Goal: Task Accomplishment & Management: Complete application form

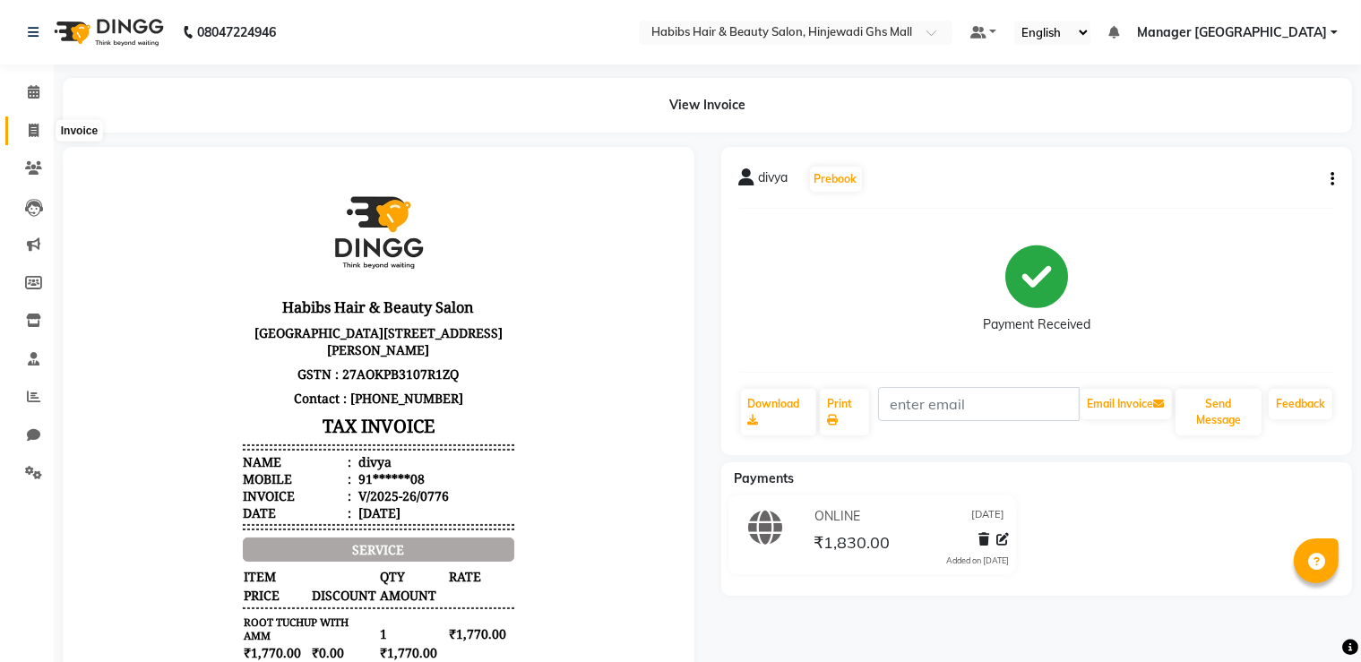
click at [30, 135] on icon at bounding box center [34, 130] width 10 height 13
select select "service"
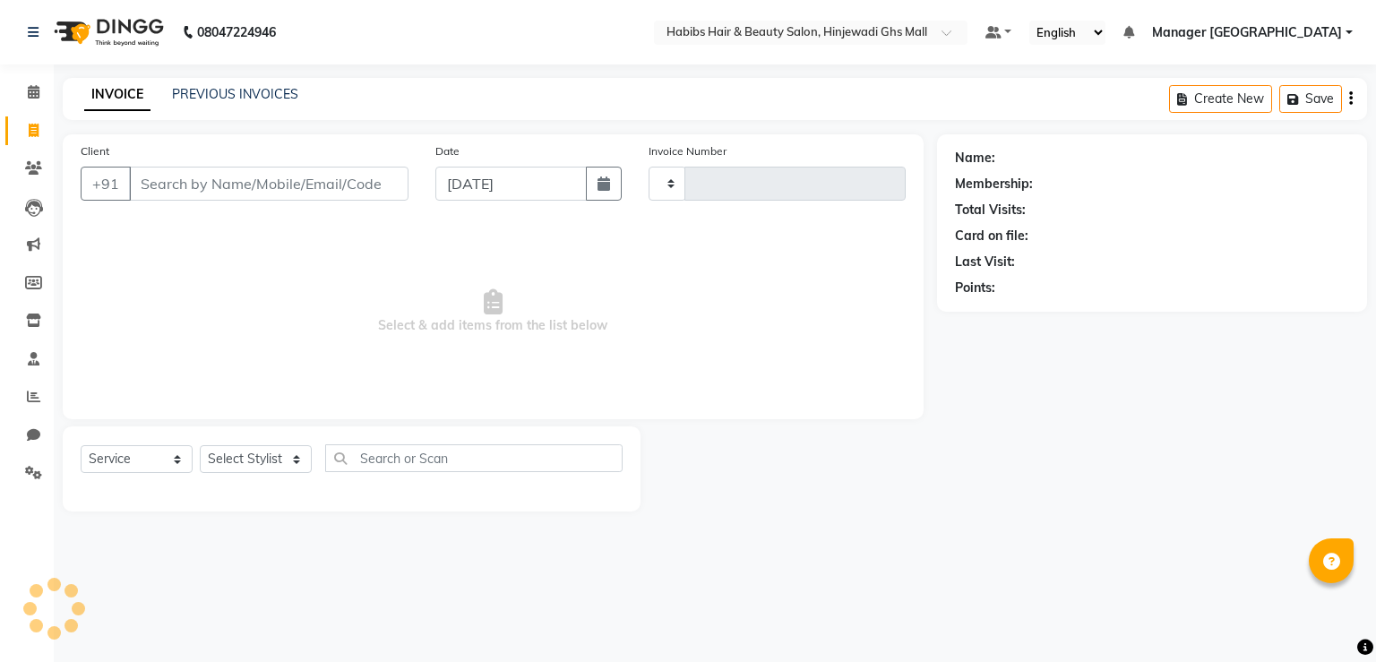
click at [292, 173] on input "Client" at bounding box center [269, 184] width 280 height 34
type input "0777"
click at [301, 173] on input "Client" at bounding box center [269, 184] width 280 height 34
select select "7463"
click at [311, 182] on input "Client" at bounding box center [269, 184] width 280 height 34
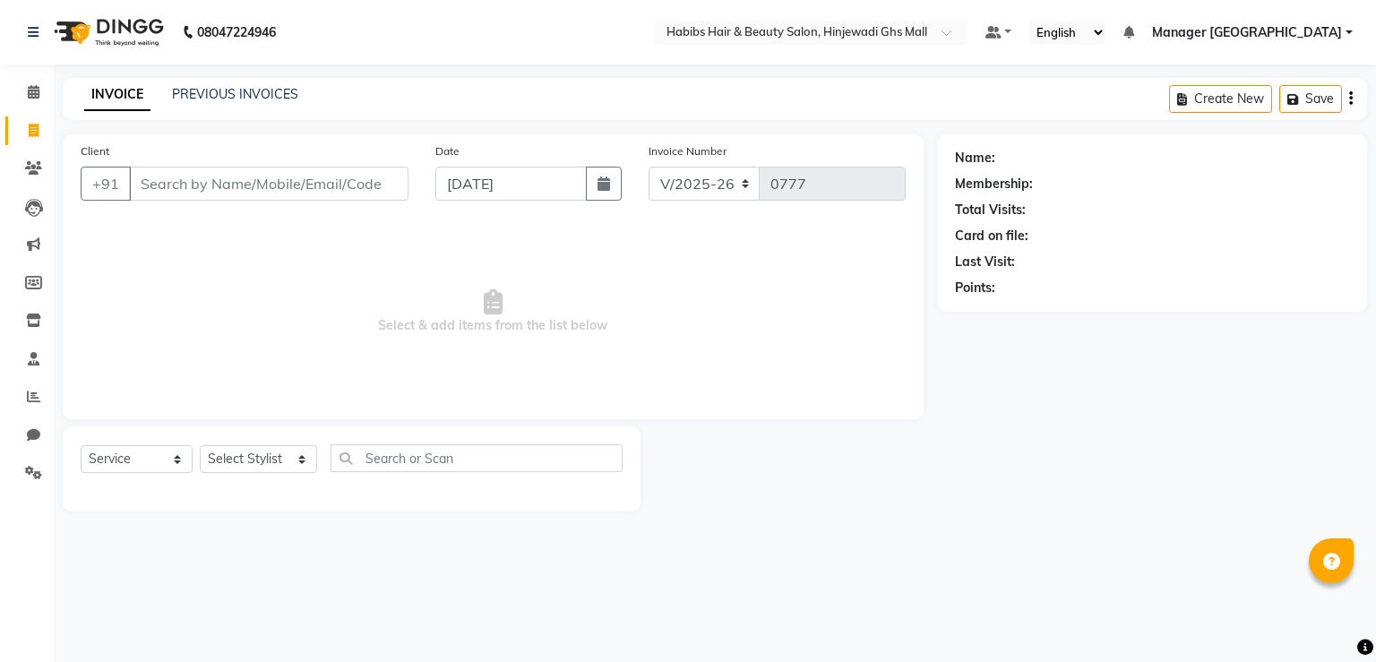
click at [311, 182] on input "Client" at bounding box center [269, 184] width 280 height 34
type input "9044988858"
click at [340, 177] on span "Add Client" at bounding box center [362, 184] width 71 height 18
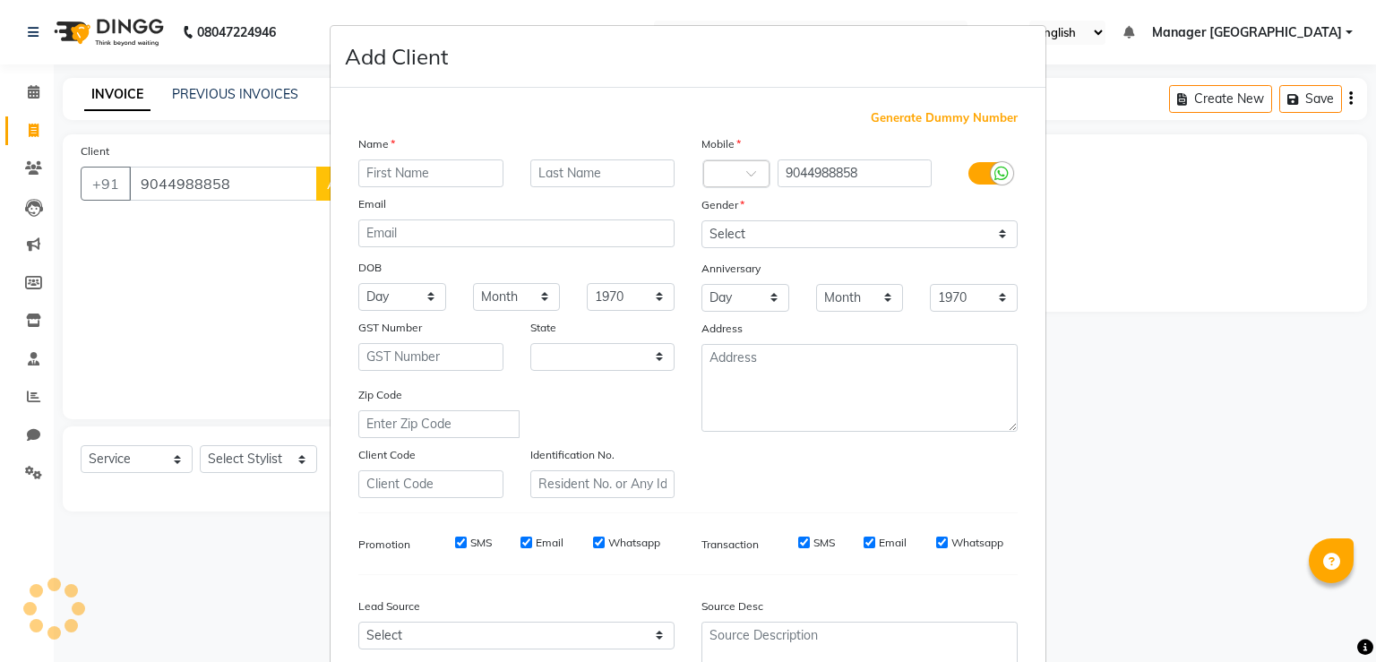
select select "22"
type input "pooja"
drag, startPoint x: 849, startPoint y: 218, endPoint x: 847, endPoint y: 230, distance: 12.8
click at [849, 219] on div "Gender" at bounding box center [859, 207] width 343 height 25
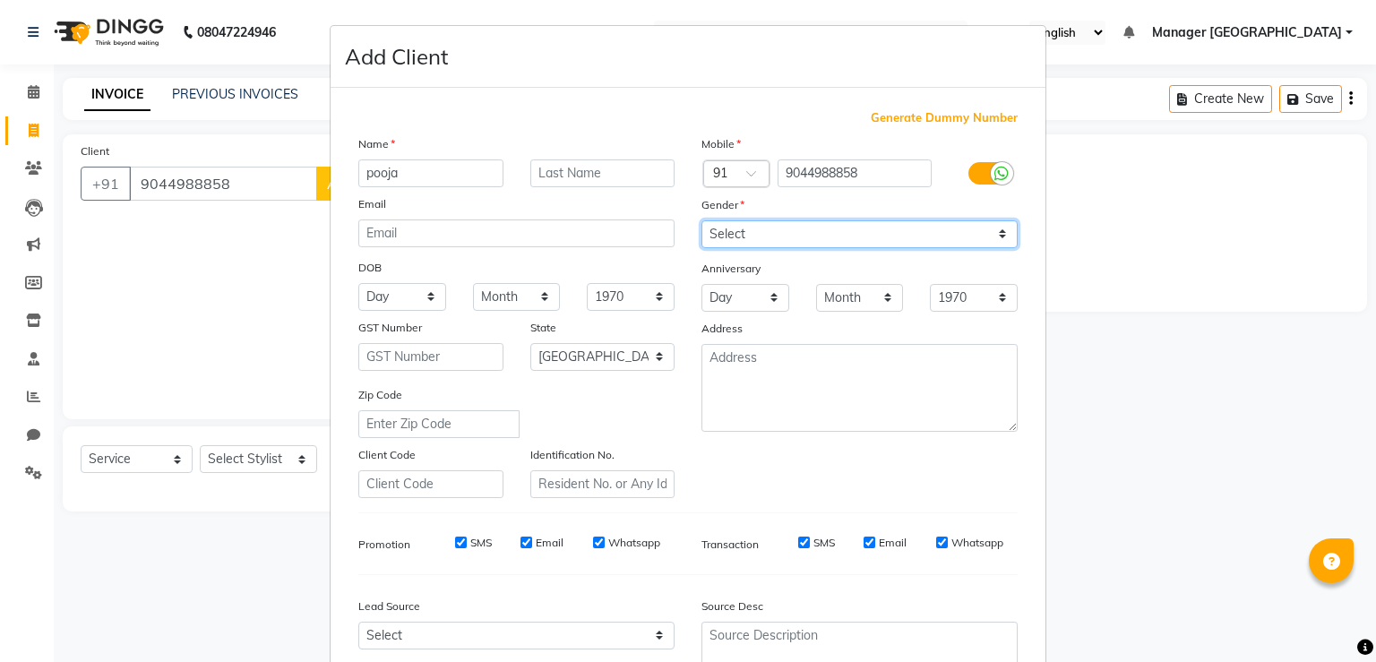
click at [839, 235] on select "Select [DEMOGRAPHIC_DATA] [DEMOGRAPHIC_DATA] Other Prefer Not To Say" at bounding box center [860, 234] width 316 height 28
select select "[DEMOGRAPHIC_DATA]"
click at [702, 221] on select "Select [DEMOGRAPHIC_DATA] [DEMOGRAPHIC_DATA] Other Prefer Not To Say" at bounding box center [860, 234] width 316 height 28
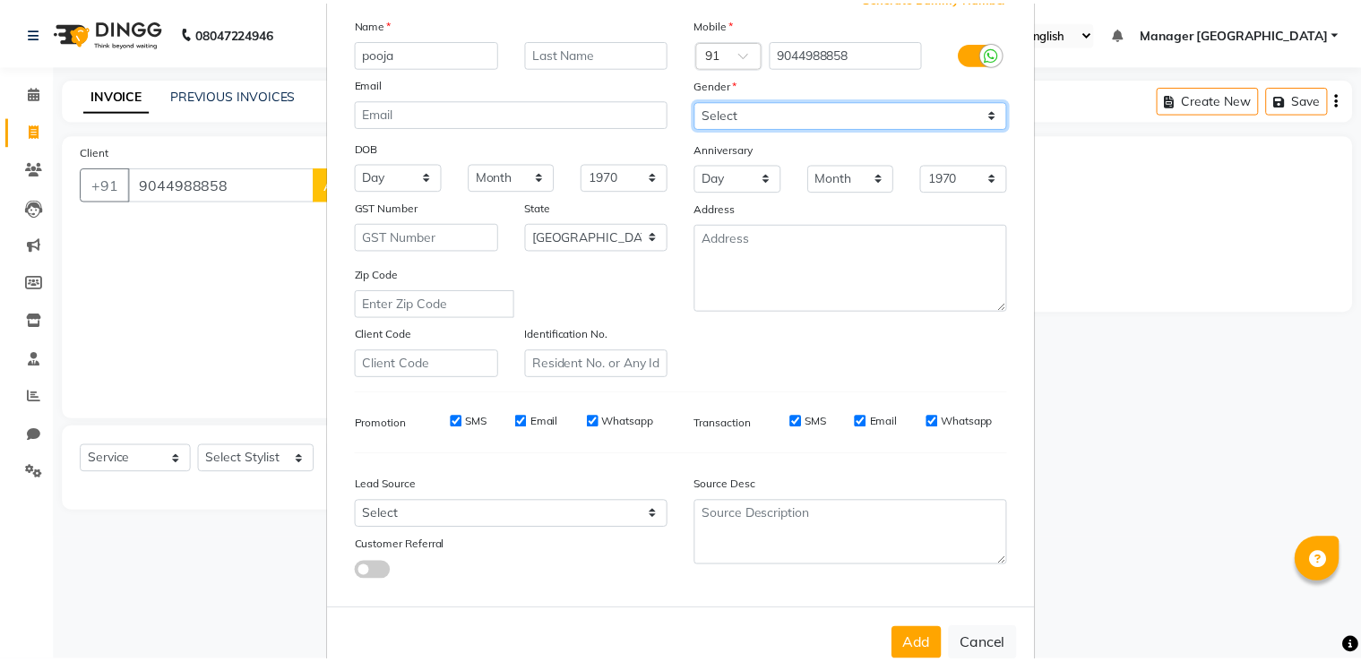
scroll to position [173, 0]
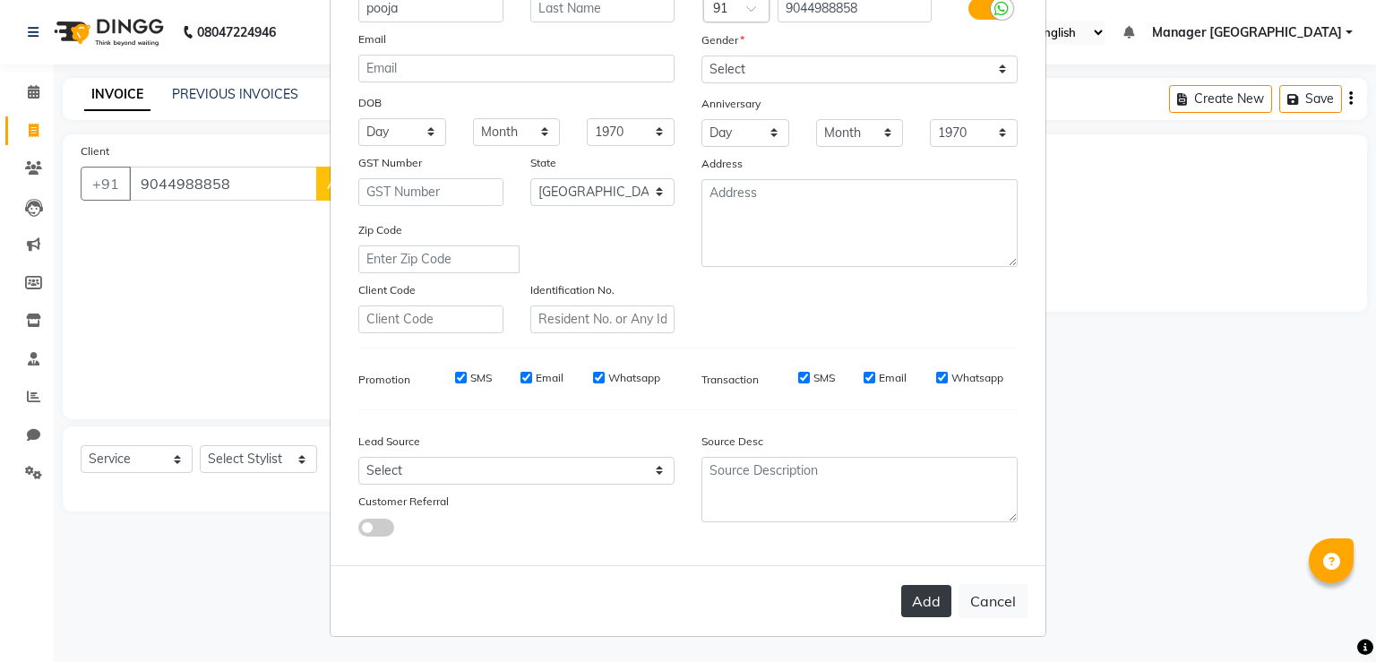
click at [921, 616] on button "Add" at bounding box center [926, 601] width 50 height 32
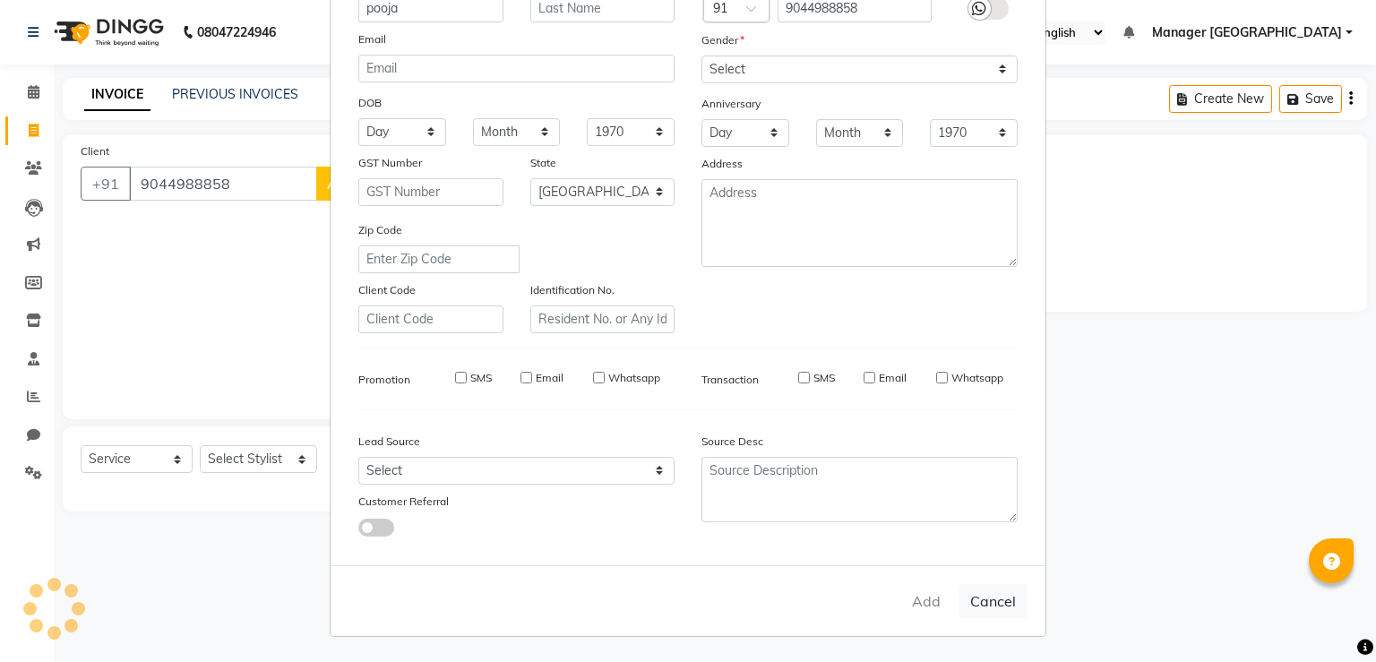
type input "90******58"
select select
select select "null"
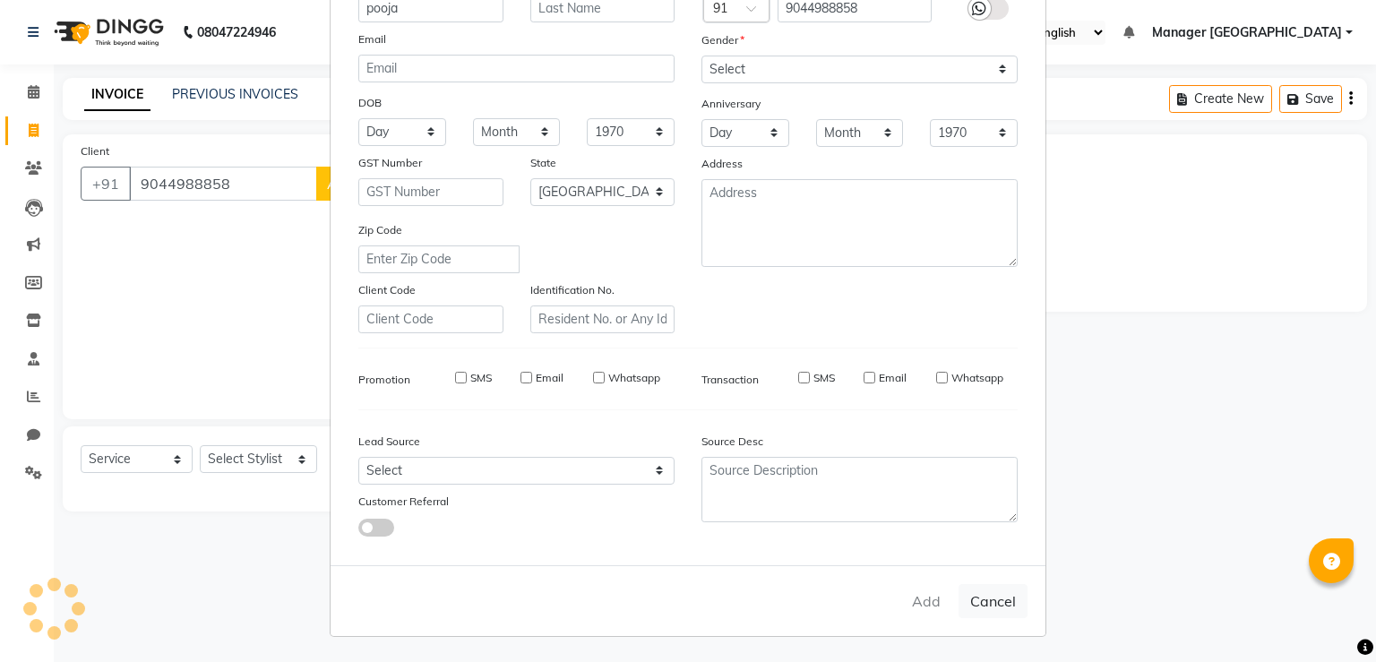
select select
checkbox input "false"
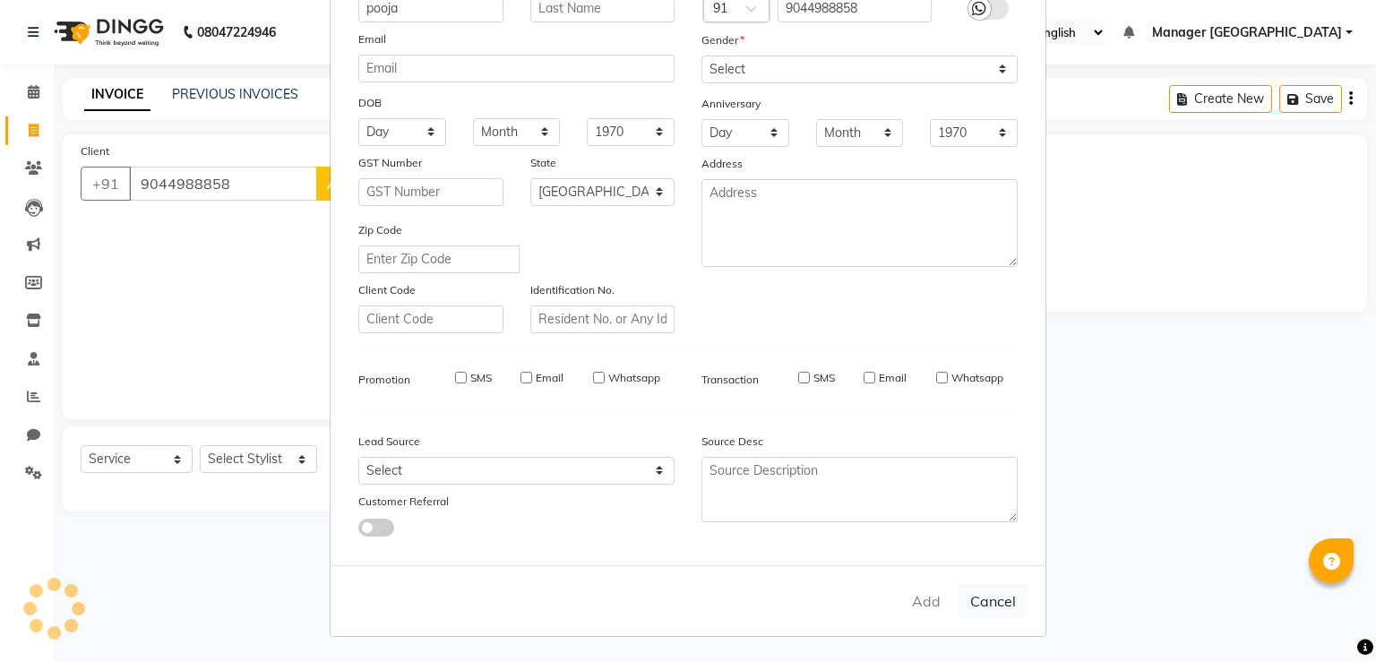
checkbox input "false"
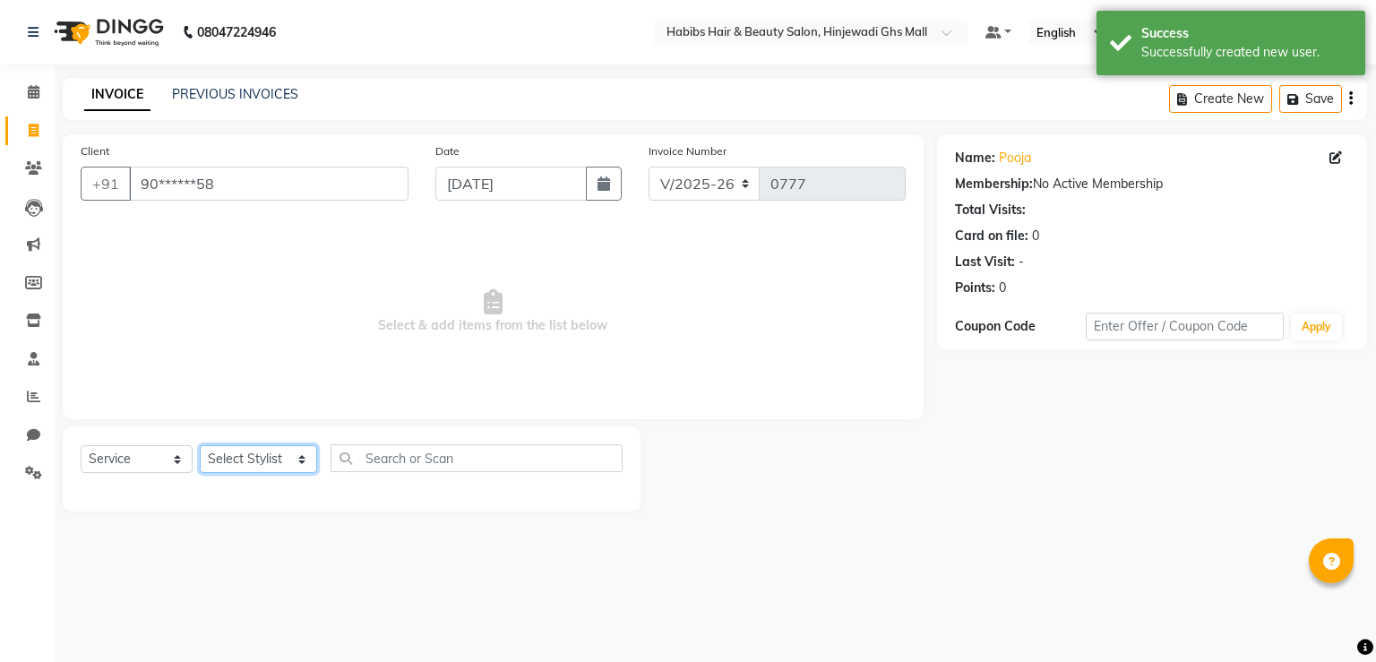
click at [271, 461] on select "Select Stylist [PERSON_NAME] Manager GHS MALL [PERSON_NAME] POOJA [PERSON_NAME]" at bounding box center [258, 459] width 117 height 28
select select "86650"
click at [200, 446] on select "Select Stylist [PERSON_NAME] Manager GHS MALL [PERSON_NAME] POOJA [PERSON_NAME]" at bounding box center [258, 459] width 117 height 28
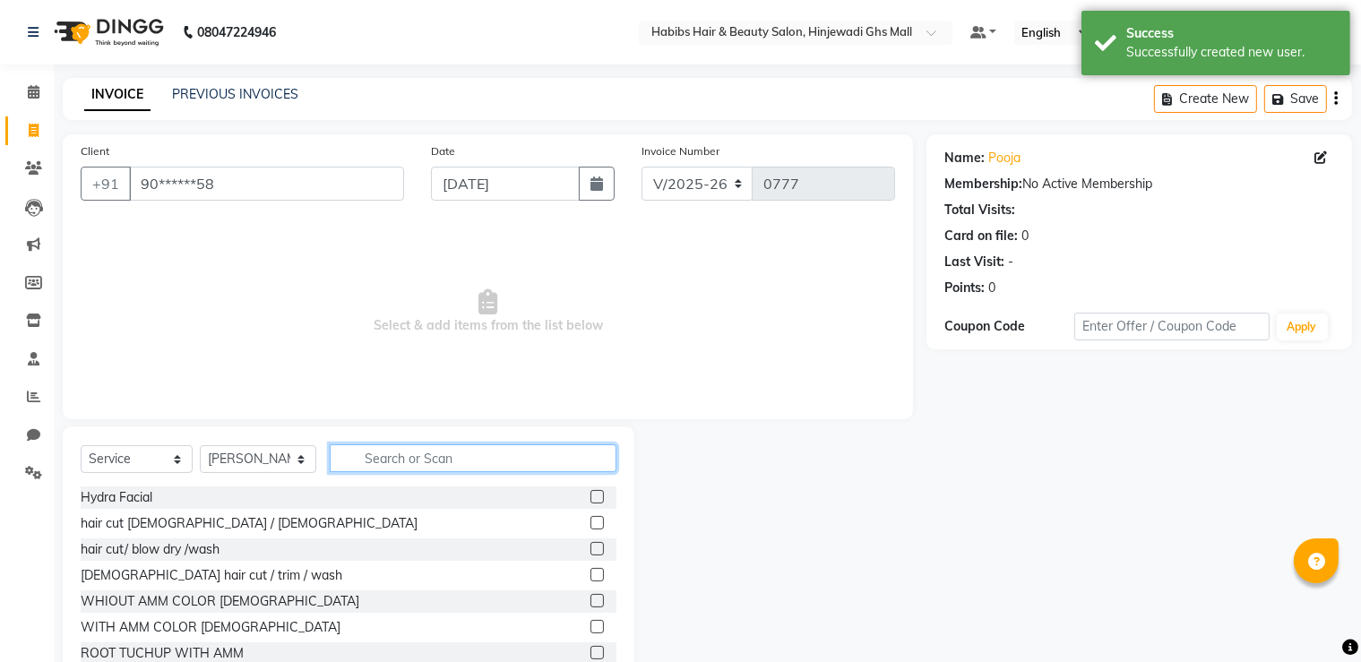
click at [514, 471] on input "text" at bounding box center [473, 458] width 287 height 28
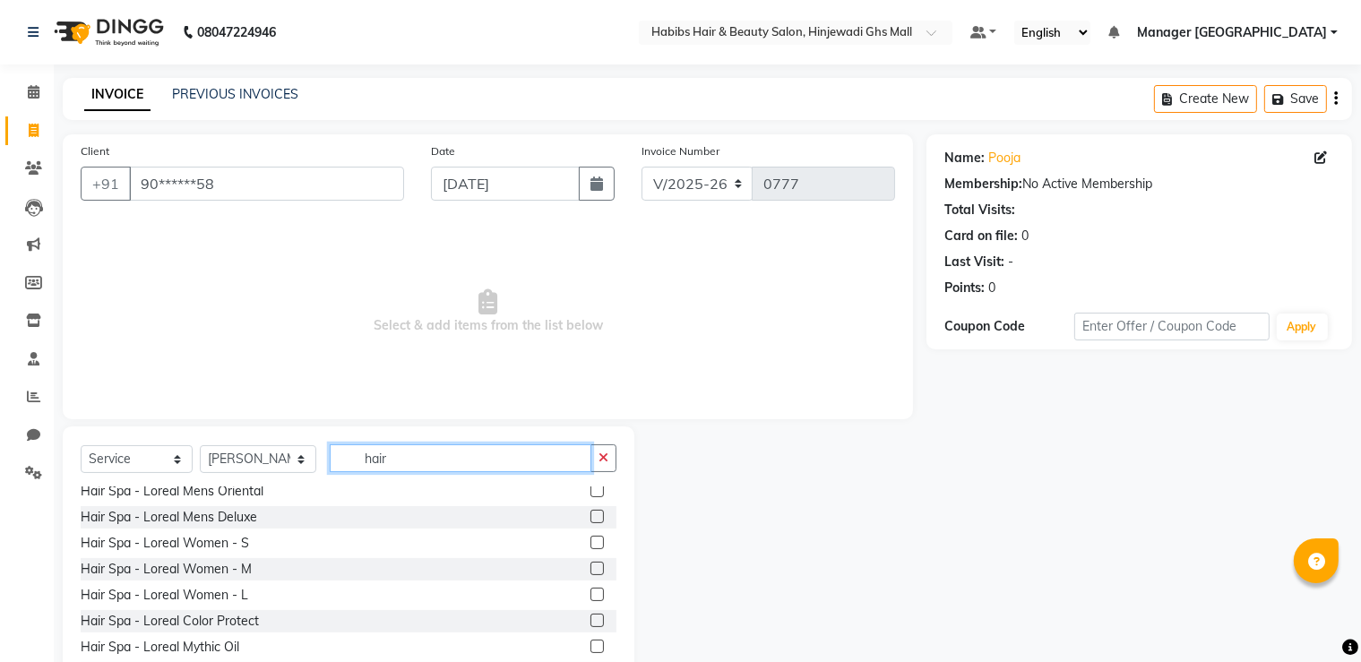
scroll to position [269, 0]
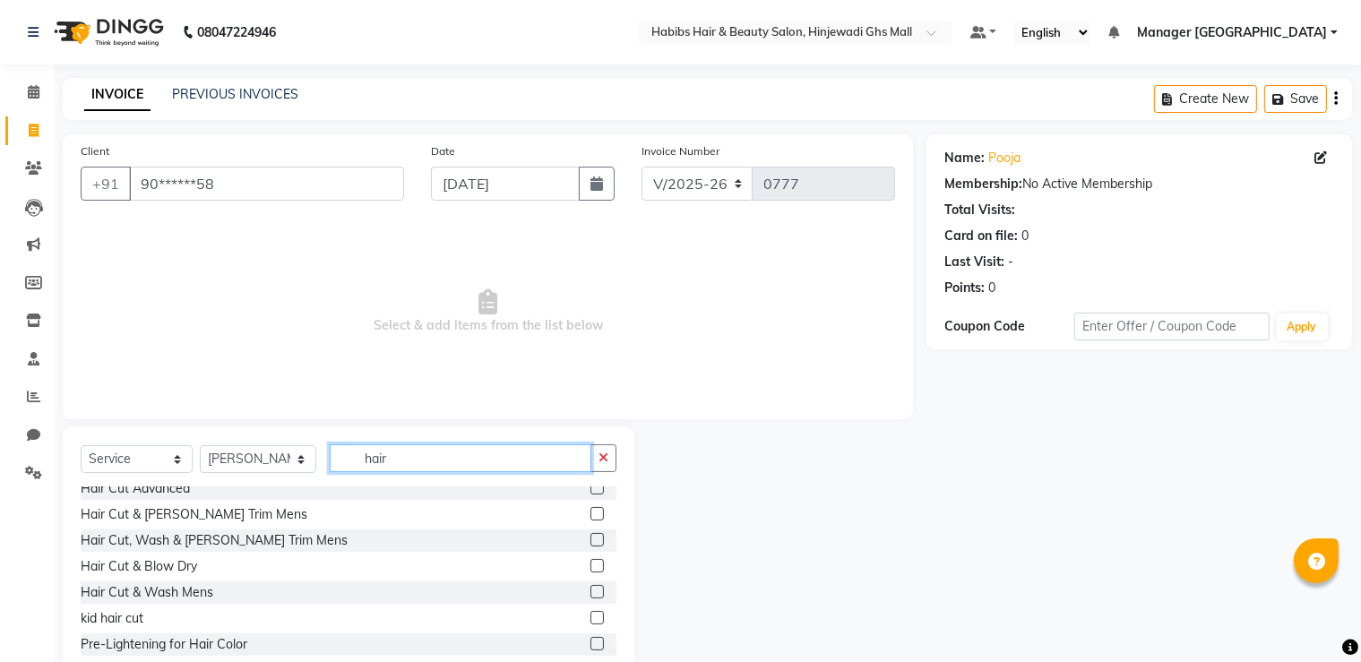
type input "hair"
click at [590, 562] on label at bounding box center [596, 565] width 13 height 13
click at [590, 562] on input "checkbox" at bounding box center [596, 567] width 12 height 12
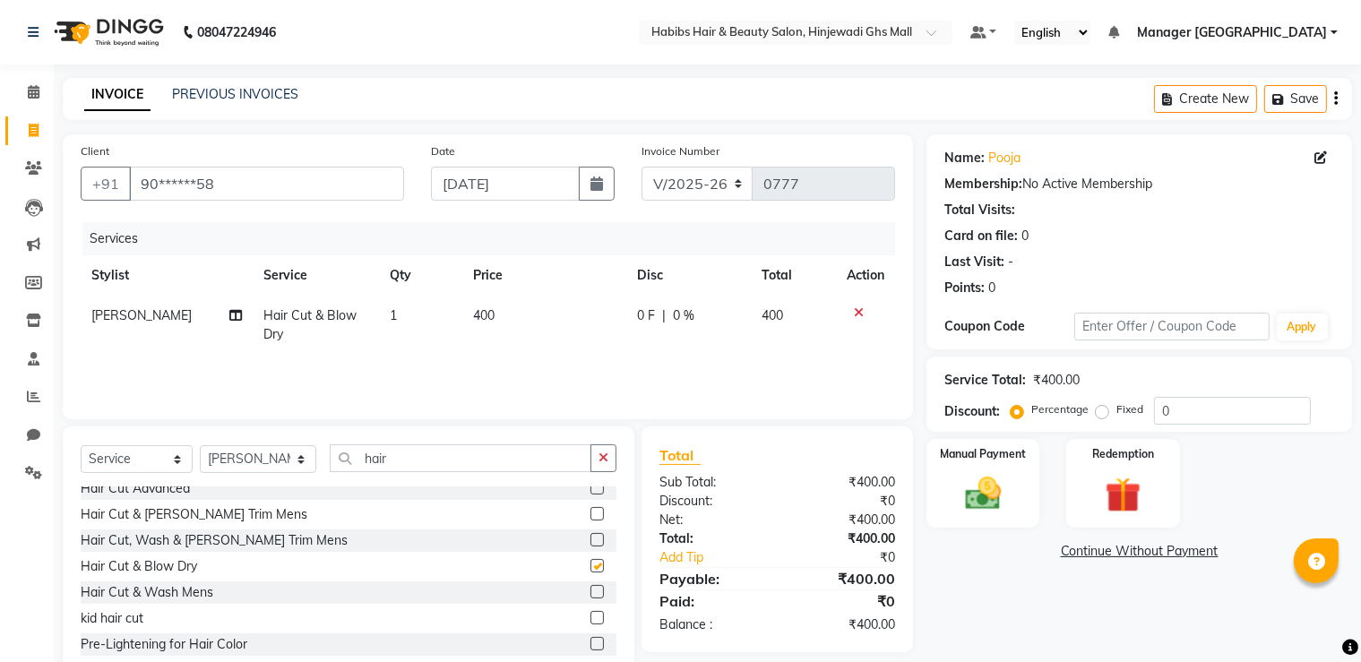
checkbox input "false"
click at [978, 503] on img at bounding box center [983, 494] width 60 height 43
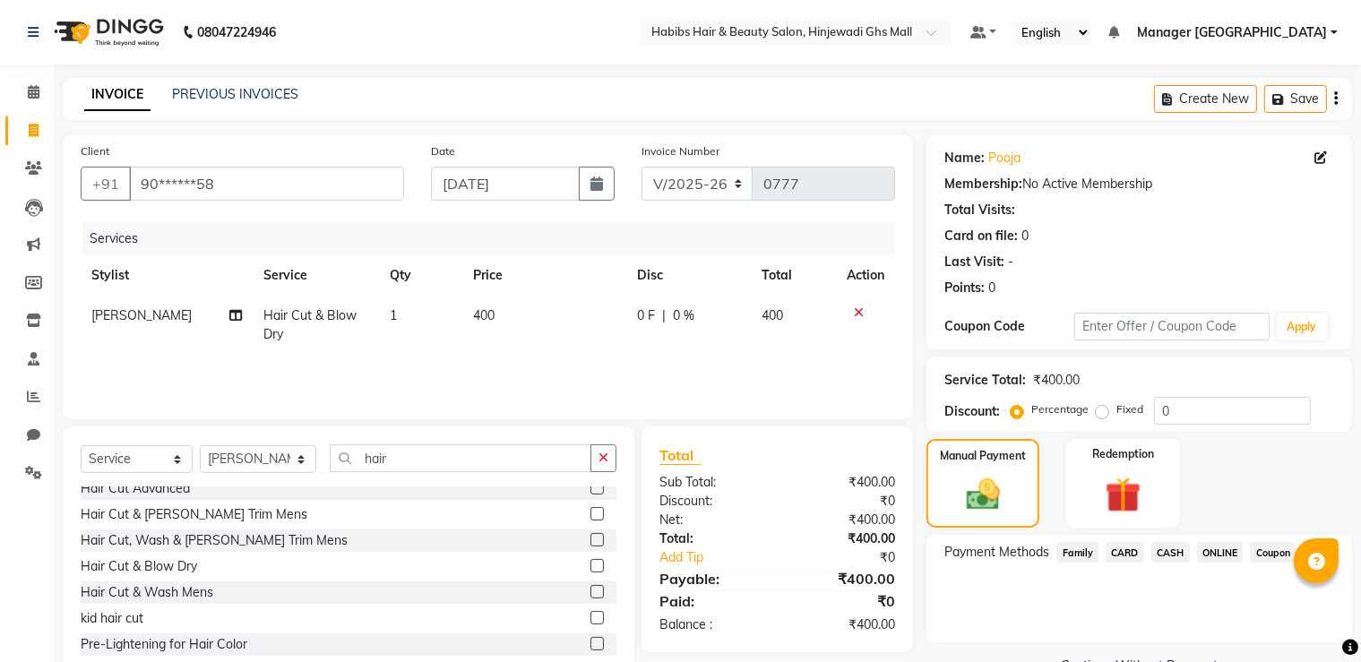
click at [1221, 556] on span "ONLINE" at bounding box center [1220, 552] width 47 height 21
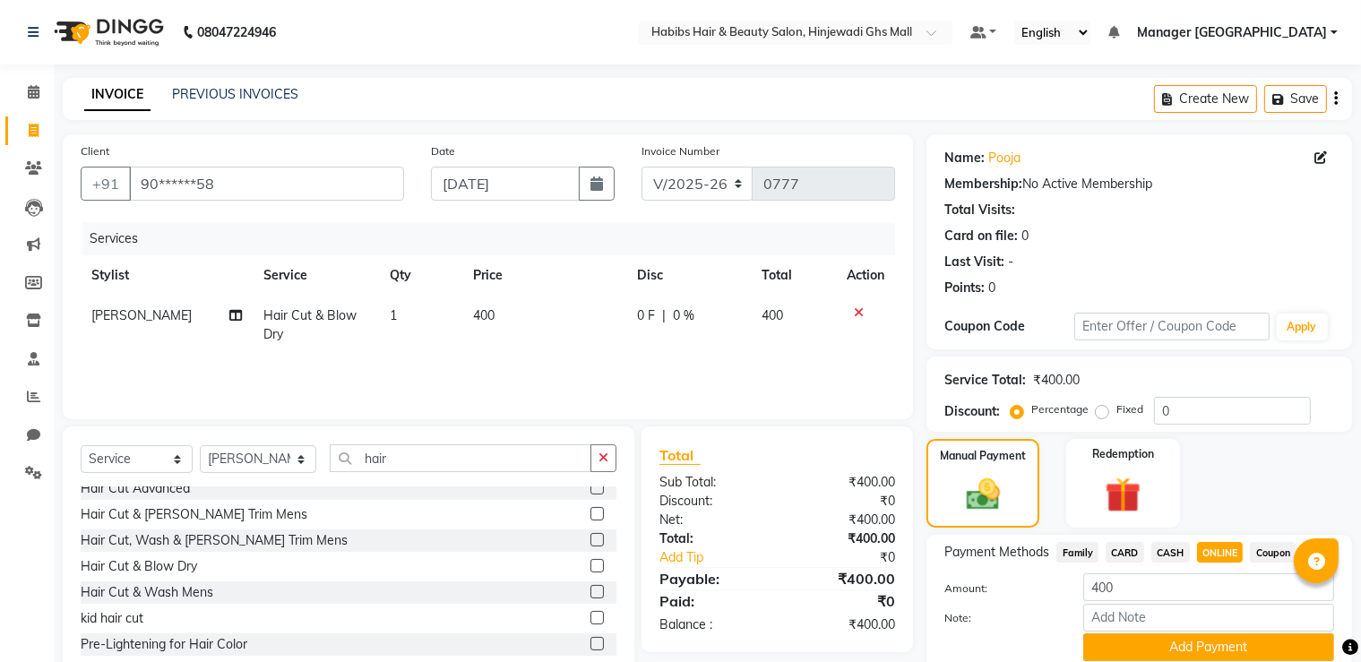
scroll to position [72, 0]
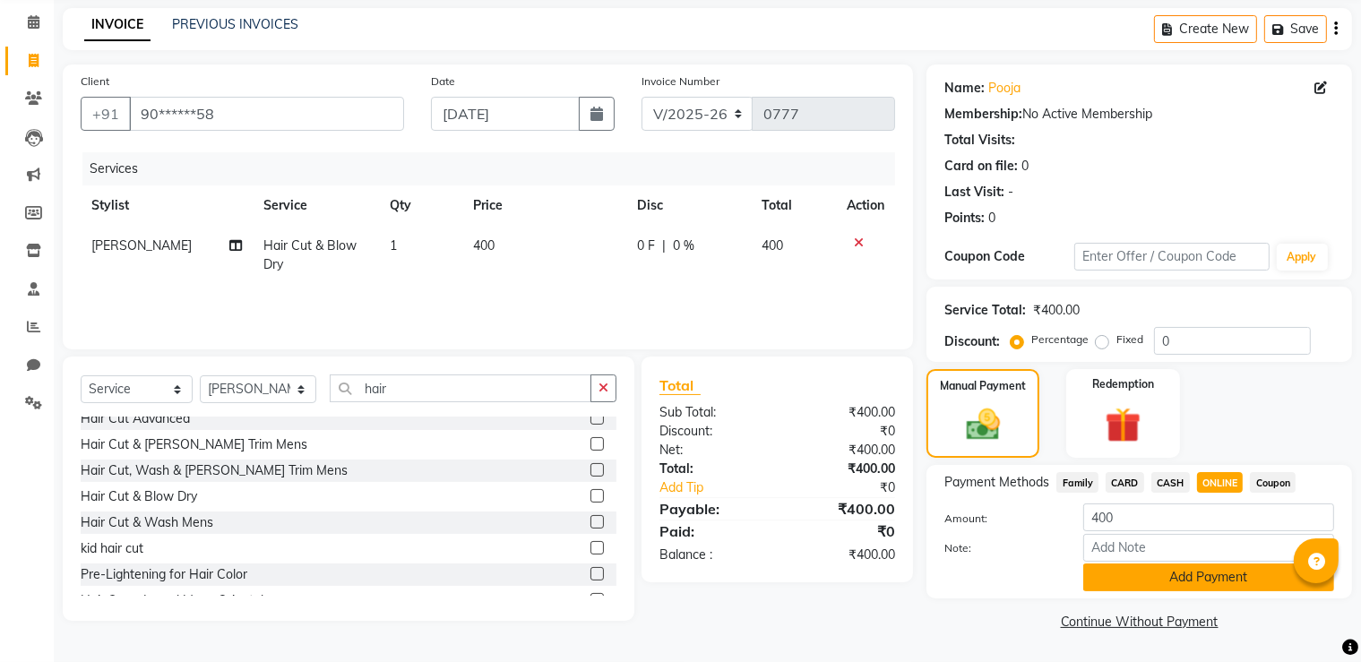
click at [1222, 565] on button "Add Payment" at bounding box center [1208, 578] width 251 height 28
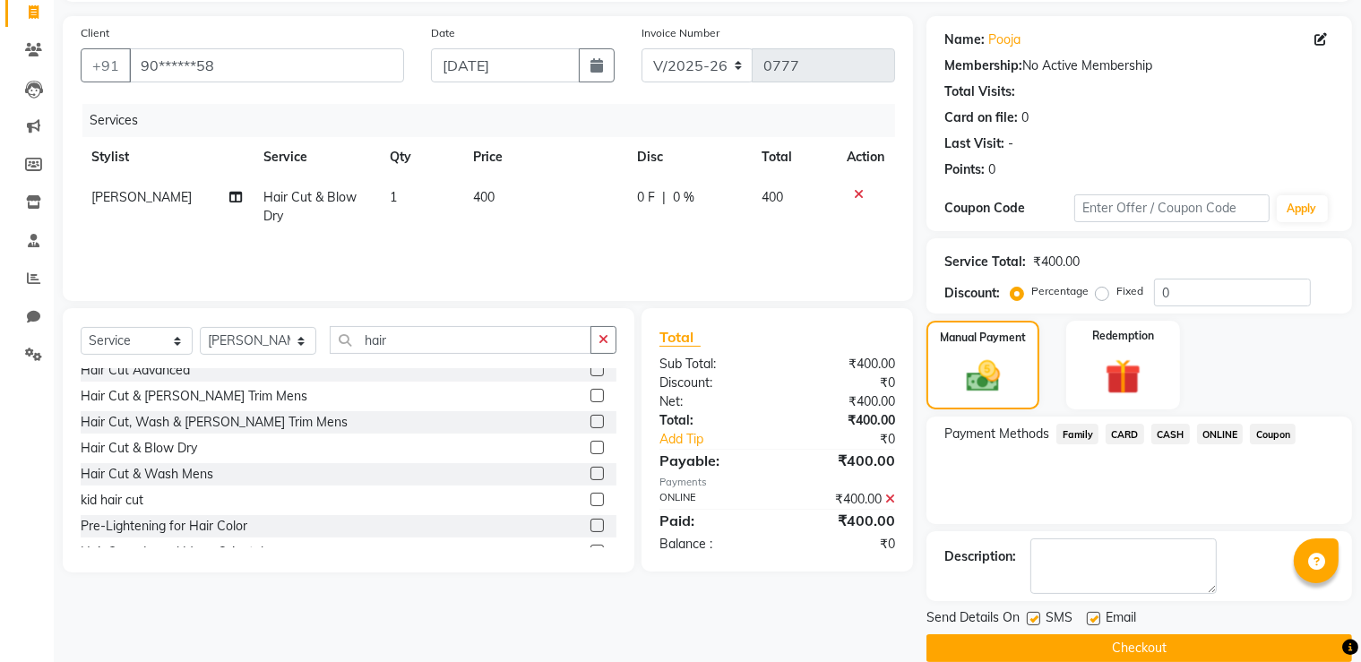
scroll to position [144, 0]
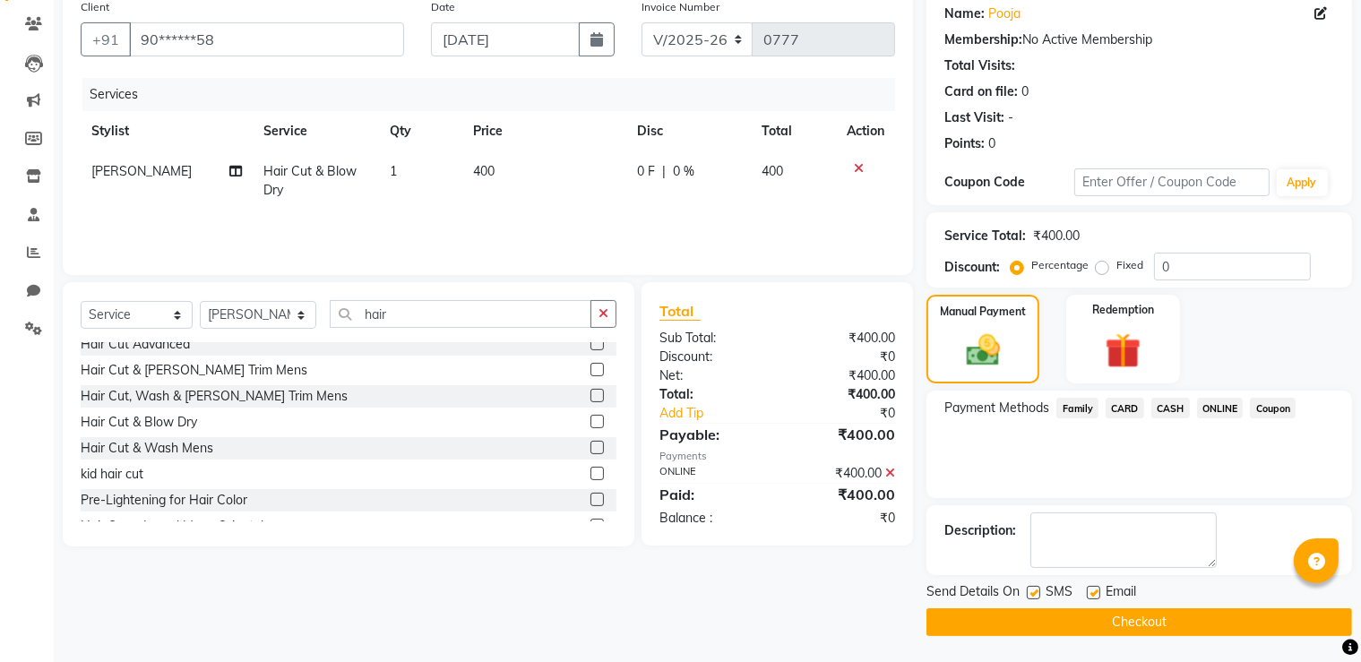
click at [1144, 604] on div "Email" at bounding box center [1119, 593] width 64 height 22
click at [1141, 609] on button "Checkout" at bounding box center [1139, 622] width 426 height 28
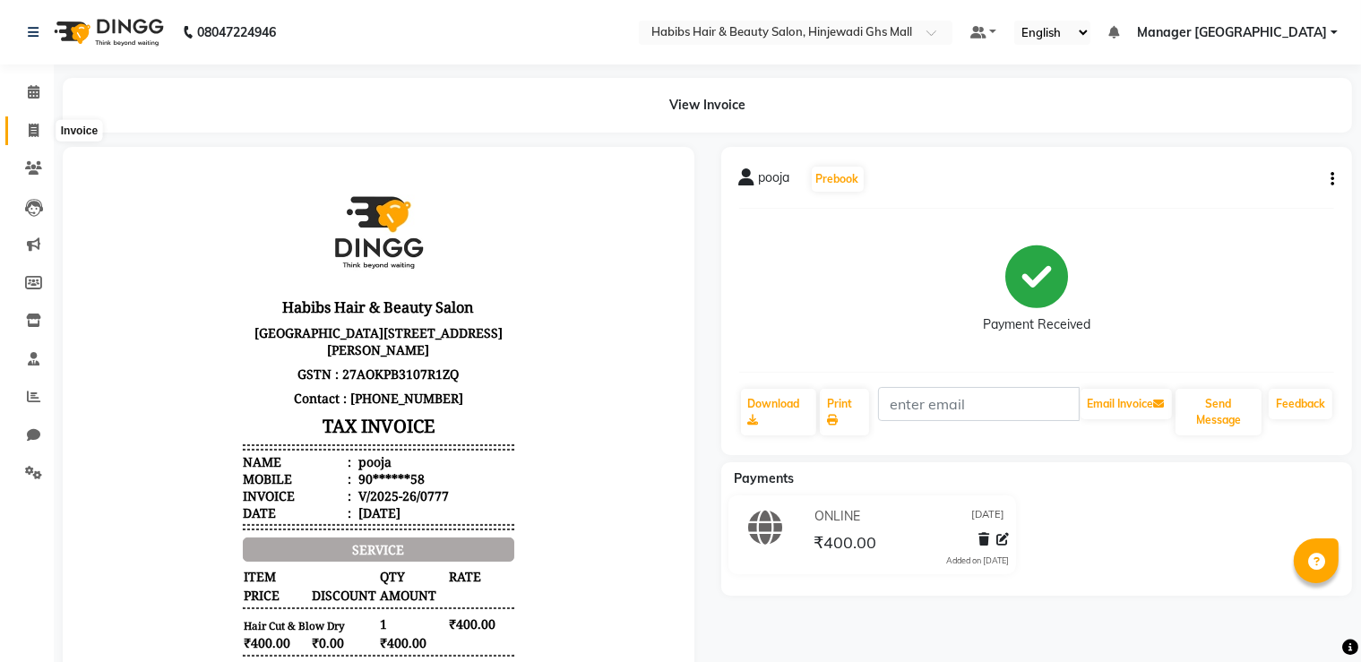
click at [44, 133] on span at bounding box center [33, 131] width 31 height 21
select select "7463"
select select "service"
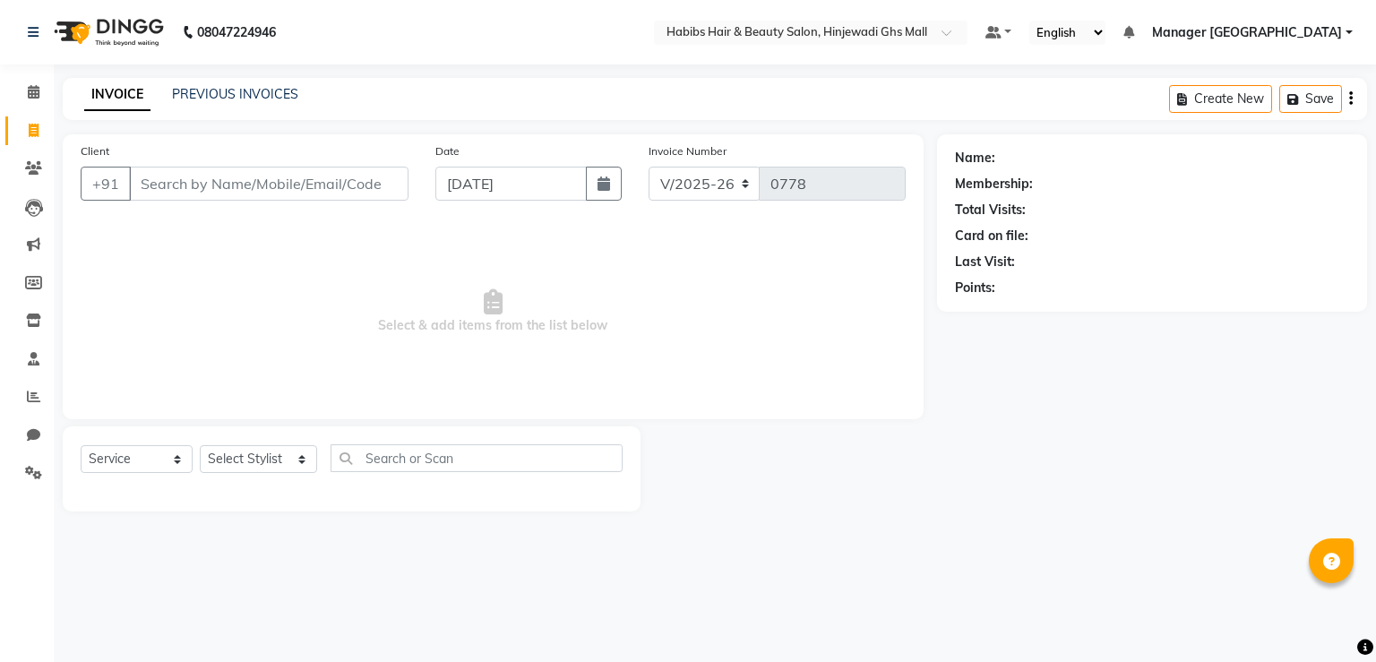
click at [233, 240] on span "Select & add items from the list below" at bounding box center [493, 311] width 825 height 179
click at [228, 186] on input "Client" at bounding box center [269, 184] width 280 height 34
click at [197, 96] on link "PREVIOUS INVOICES" at bounding box center [235, 94] width 126 height 16
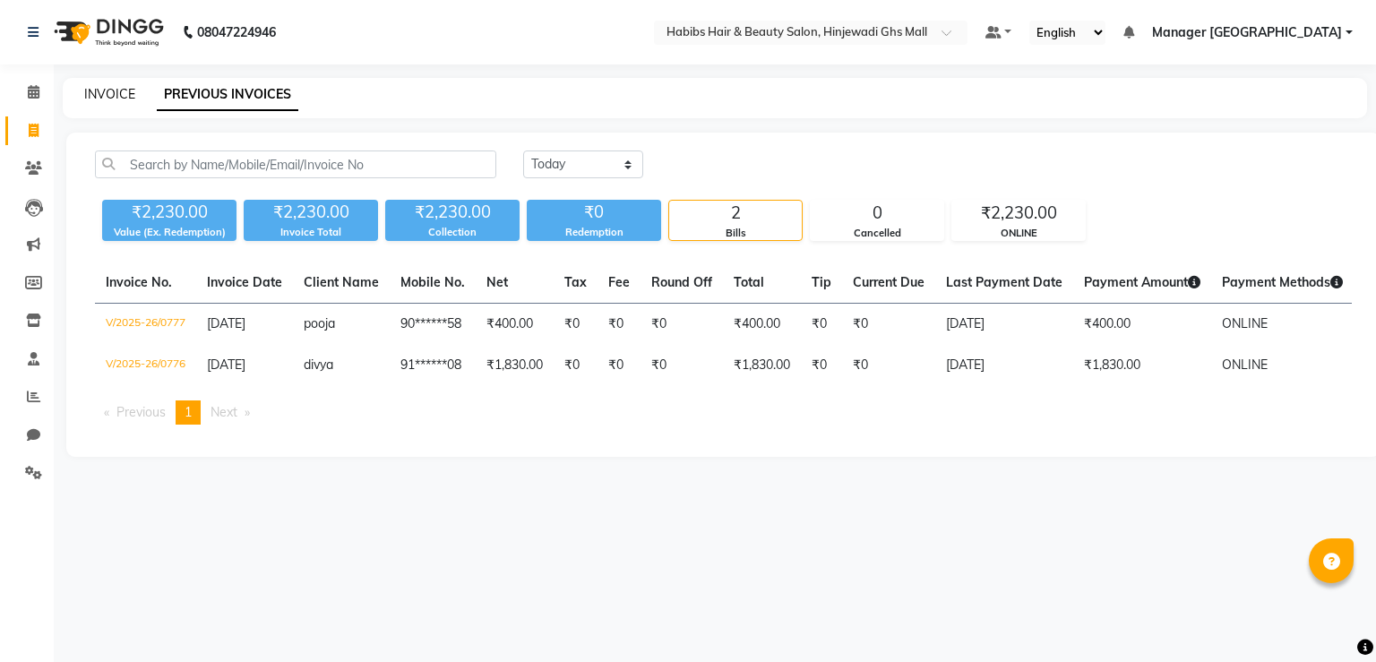
click at [117, 97] on link "INVOICE" at bounding box center [109, 94] width 51 height 16
select select "7463"
select select "service"
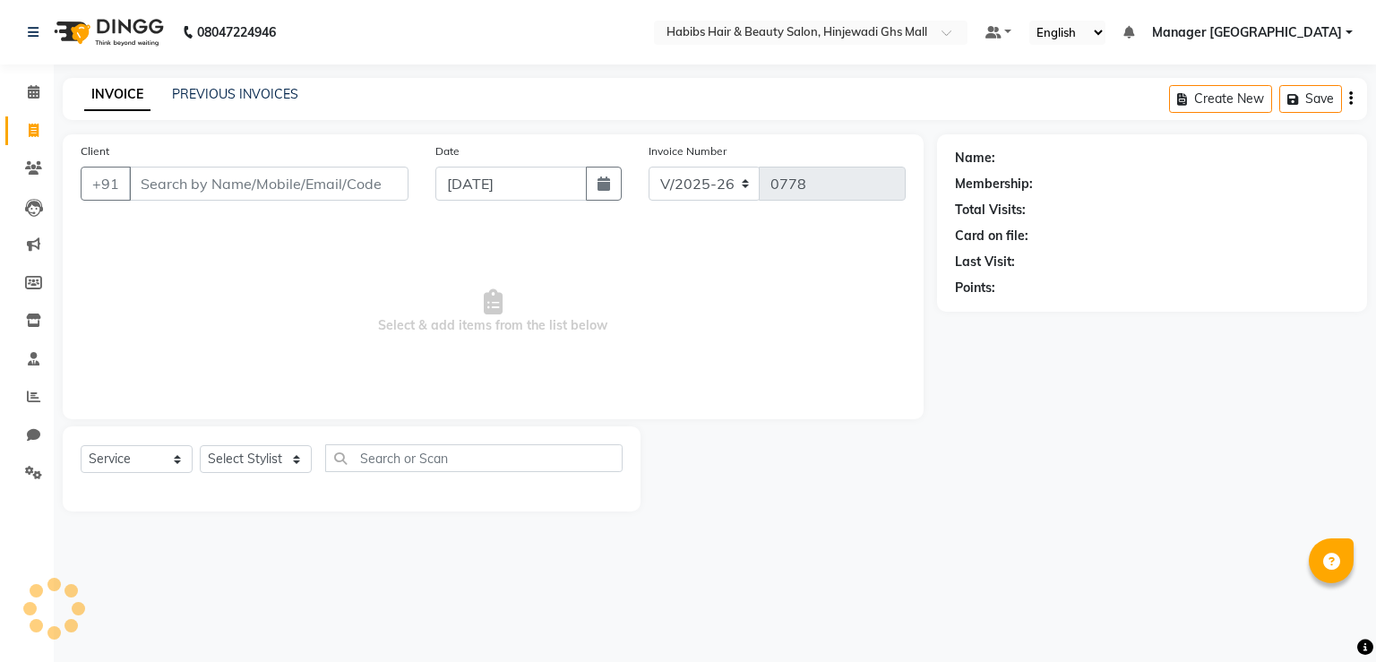
click at [303, 171] on input "Client" at bounding box center [269, 184] width 280 height 34
click at [307, 175] on input "Client" at bounding box center [269, 184] width 280 height 34
drag, startPoint x: 1363, startPoint y: 472, endPoint x: 1374, endPoint y: 475, distance: 12.0
click at [1360, 473] on div "Name: Membership: Total Visits: Card on file: Last Visit: Points:" at bounding box center [1159, 322] width 444 height 377
drag, startPoint x: 1362, startPoint y: 266, endPoint x: 1375, endPoint y: 272, distance: 14.8
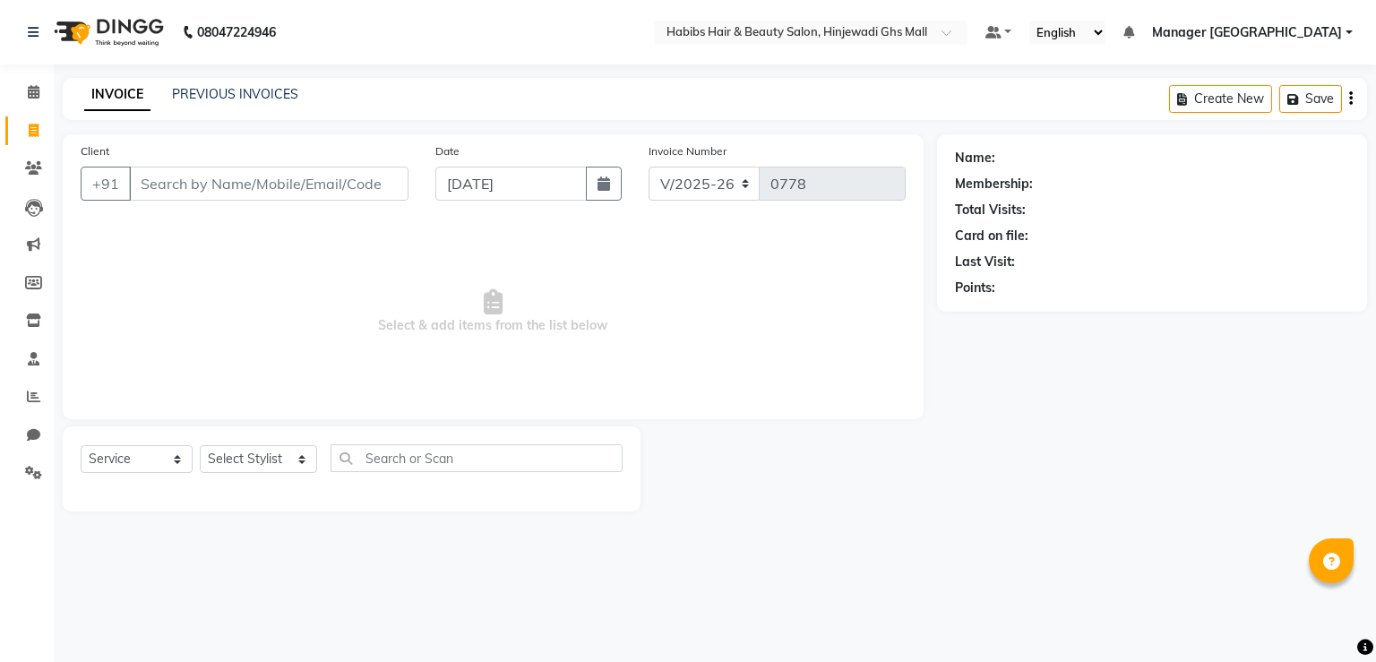
click at [1360, 266] on div "Name: Membership: Total Visits: Card on file: Last Visit: Points:" at bounding box center [1152, 222] width 430 height 177
click at [1360, 263] on div "Name: Membership: Total Visits: Card on file: Last Visit: Points:" at bounding box center [1159, 322] width 444 height 377
click at [1167, 434] on div "Name: Membership: Total Visits: Card on file: Last Visit: Points:" at bounding box center [1159, 322] width 444 height 377
drag, startPoint x: 1163, startPoint y: 433, endPoint x: 1154, endPoint y: 434, distance: 9.0
click at [1161, 433] on div "Name: Membership: Total Visits: Card on file: Last Visit: Points:" at bounding box center [1159, 322] width 444 height 377
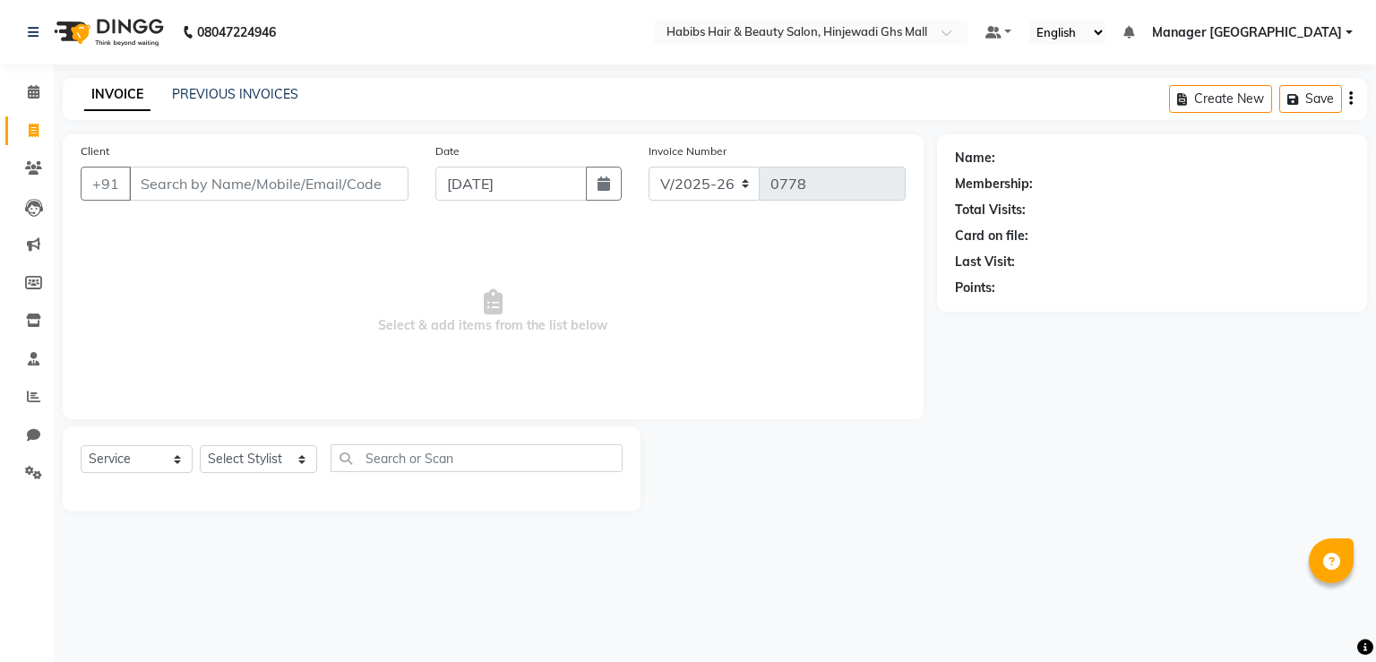
click at [1152, 434] on div "Name: Membership: Total Visits: Card on file: Last Visit: Points:" at bounding box center [1159, 322] width 444 height 377
click at [1036, 456] on div "Name: Membership: Total Visits: Card on file: Last Visit: Points:" at bounding box center [1159, 322] width 444 height 377
drag, startPoint x: 738, startPoint y: 336, endPoint x: 718, endPoint y: 264, distance: 74.6
click at [737, 332] on span "Select & add items from the list below" at bounding box center [493, 311] width 825 height 179
drag, startPoint x: 633, startPoint y: 237, endPoint x: 242, endPoint y: 314, distance: 398.2
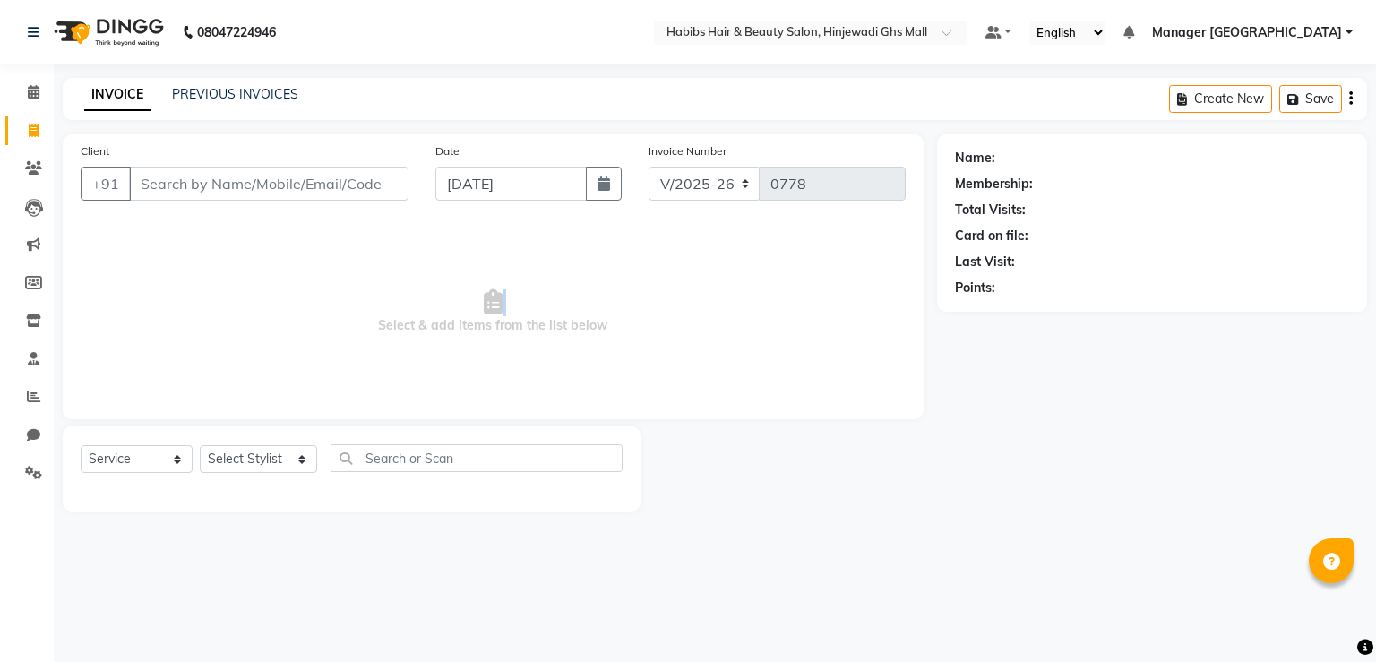
click at [229, 315] on span "Select & add items from the list below" at bounding box center [493, 311] width 825 height 179
drag, startPoint x: 344, startPoint y: 343, endPoint x: 645, endPoint y: 343, distance: 301.1
click at [645, 343] on span "Select & add items from the list below" at bounding box center [493, 311] width 825 height 179
click at [1179, 433] on div "Name: Membership: Total Visits: Card on file: Last Visit: Points:" at bounding box center [1159, 322] width 444 height 377
click at [1021, 492] on div "Name: Membership: Total Visits: Card on file: Last Visit: Points:" at bounding box center [1159, 322] width 444 height 377
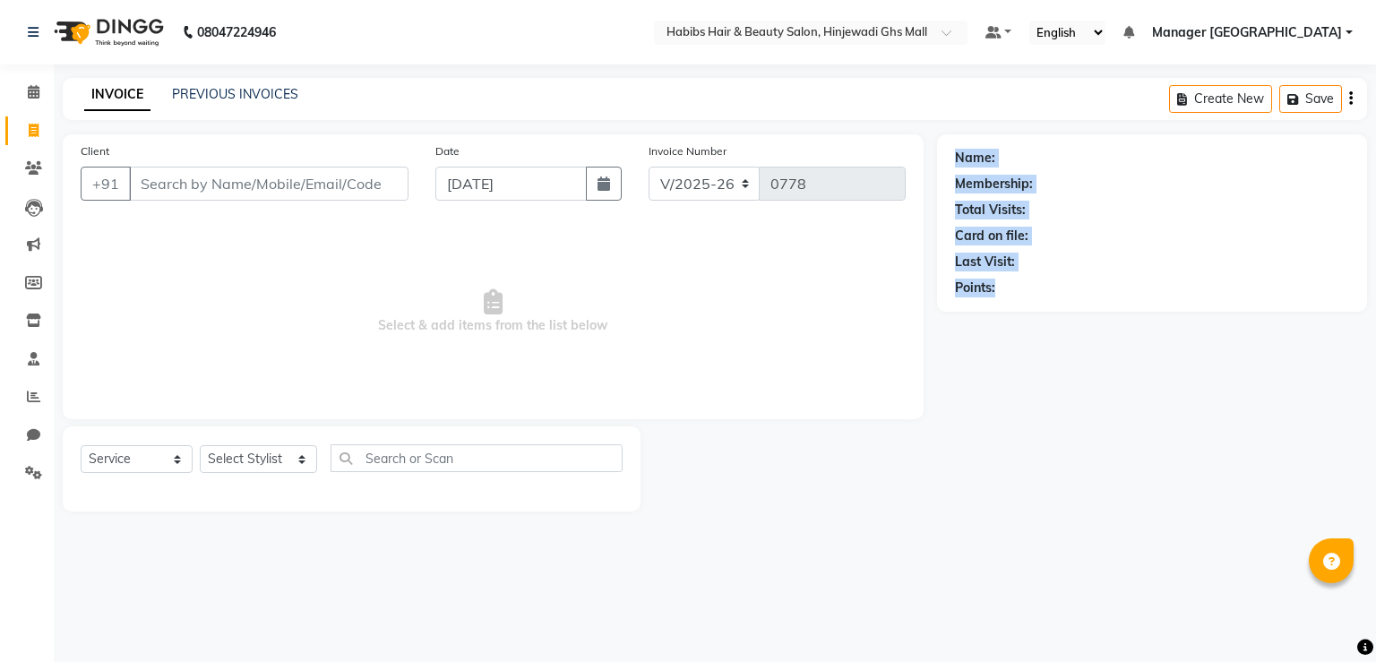
drag, startPoint x: 1191, startPoint y: 448, endPoint x: 840, endPoint y: 476, distance: 351.4
click at [840, 528] on main "INVOICE PREVIOUS INVOICES Create New Save Client +91 Date [DATE] Invoice Number…" at bounding box center [715, 308] width 1322 height 461
drag, startPoint x: 871, startPoint y: 426, endPoint x: 1025, endPoint y: 401, distance: 156.1
click at [873, 426] on div "Client +91 Date [DATE] Invoice Number V/2025 V/[PHONE_NUMBER] Select & add item…" at bounding box center [493, 322] width 888 height 377
click at [1030, 401] on div "Name: Membership: Total Visits: Card on file: Last Visit: Points:" at bounding box center [1159, 322] width 444 height 377
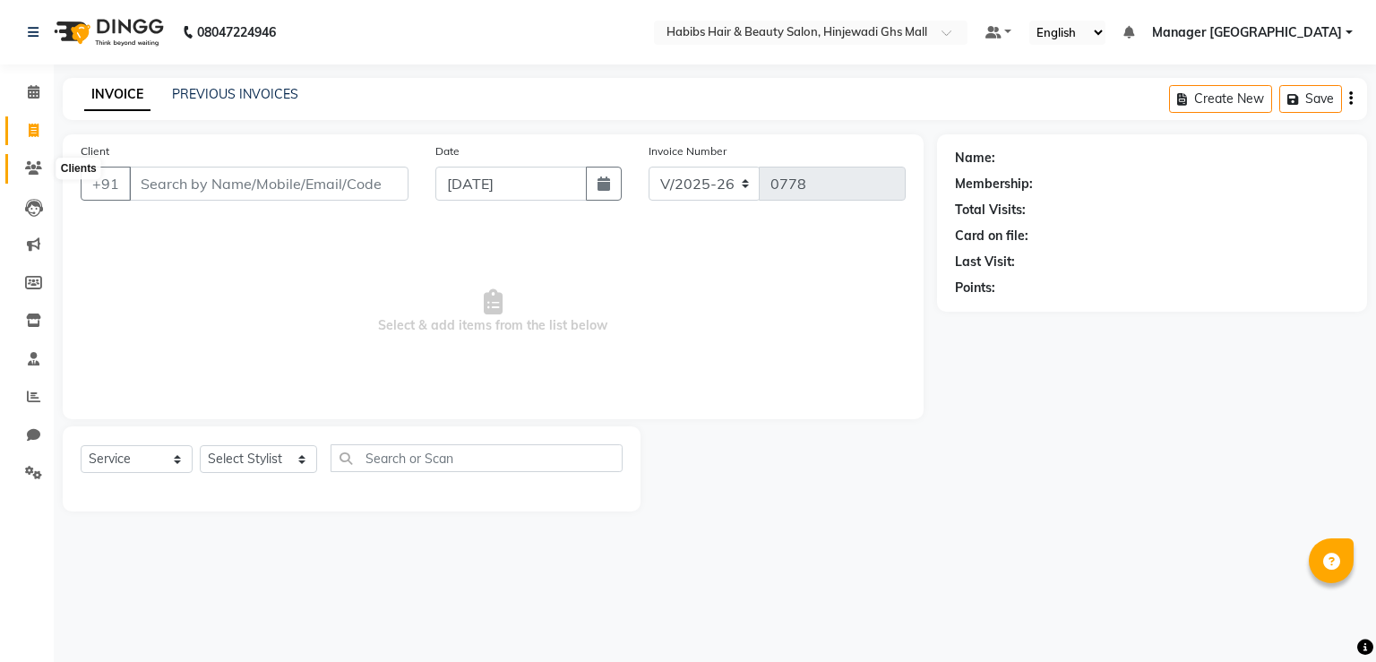
click at [38, 177] on span at bounding box center [33, 169] width 31 height 21
